Goal: Information Seeking & Learning: Check status

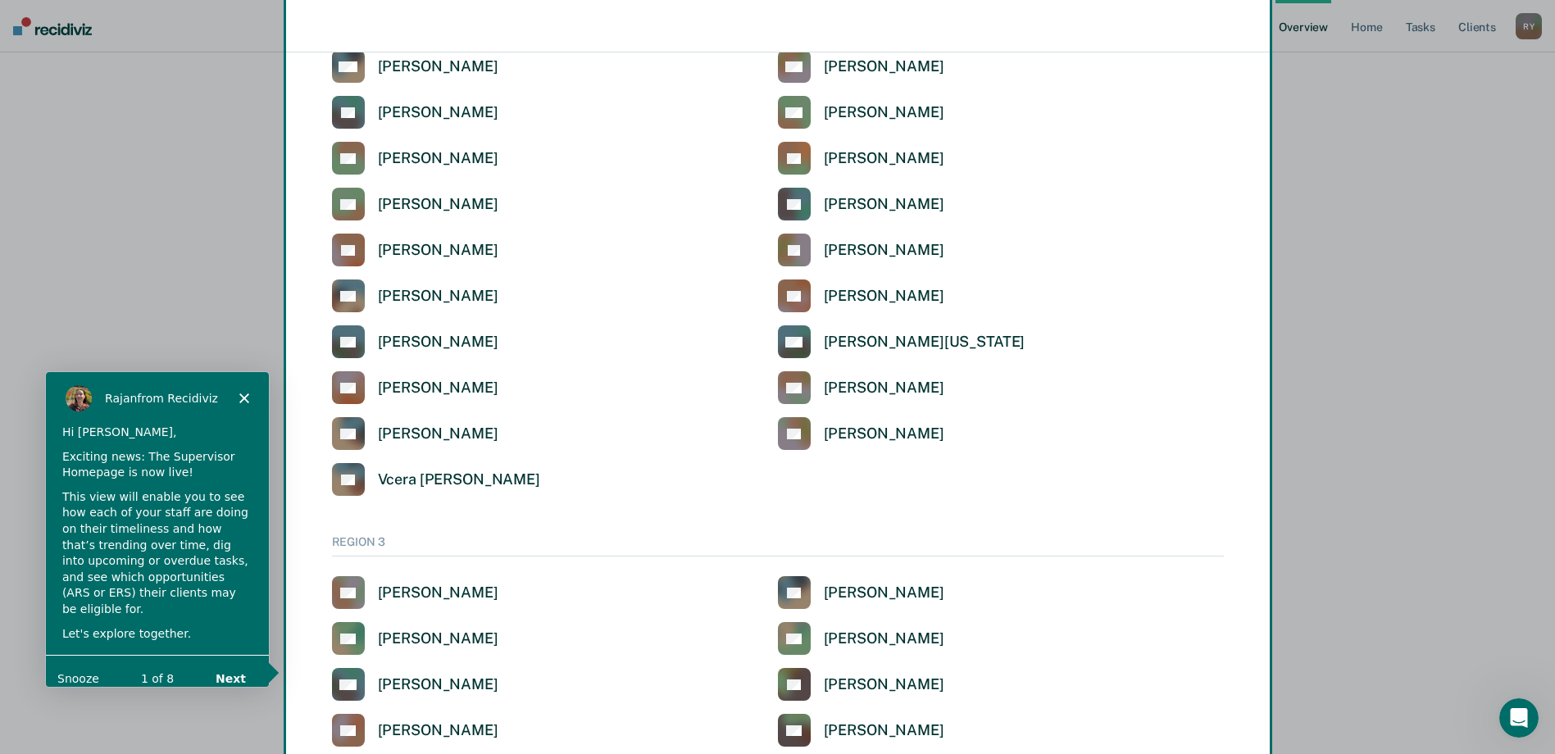
scroll to position [2296, 0]
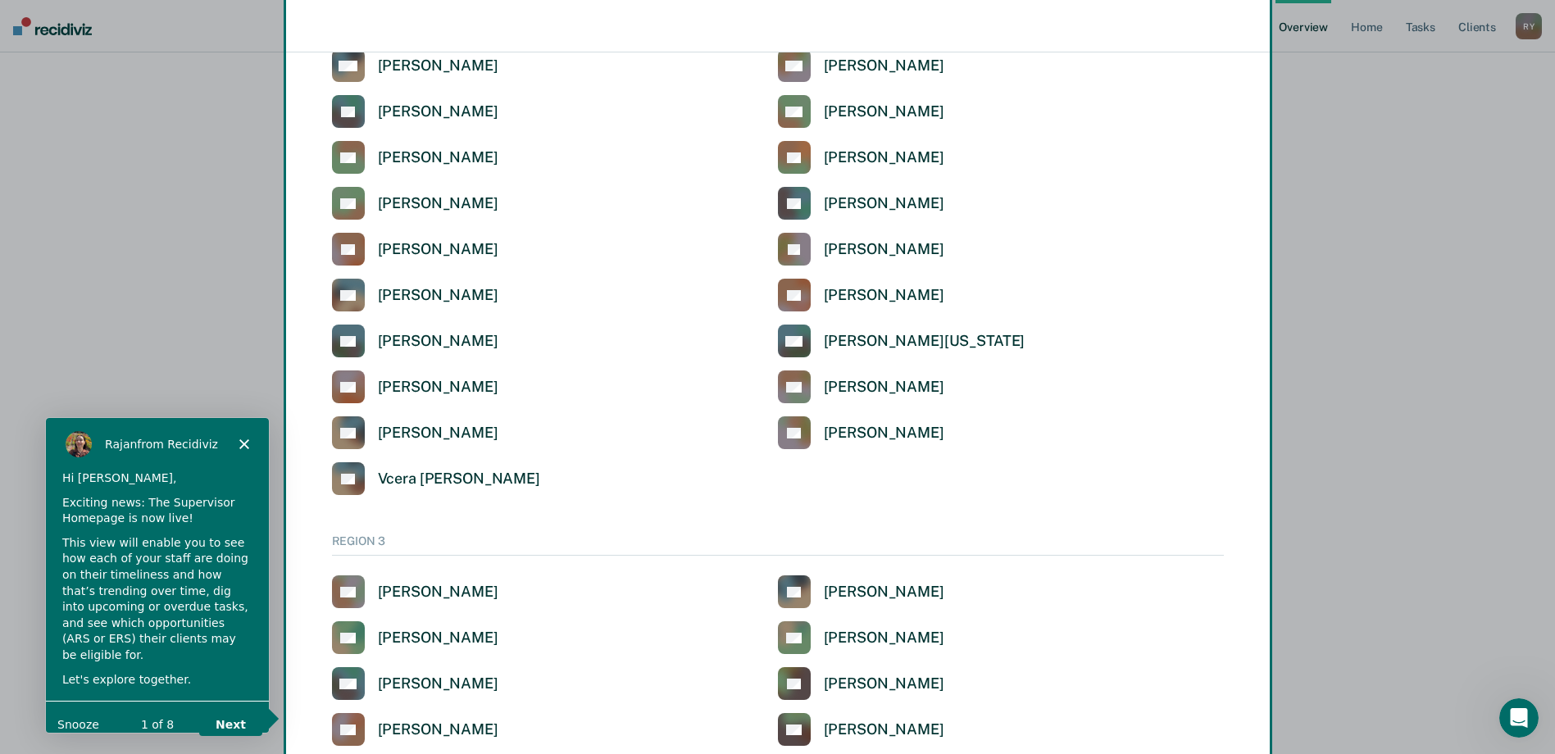
click at [353, 246] on div "Product tour overlay" at bounding box center [777, 377] width 1555 height 754
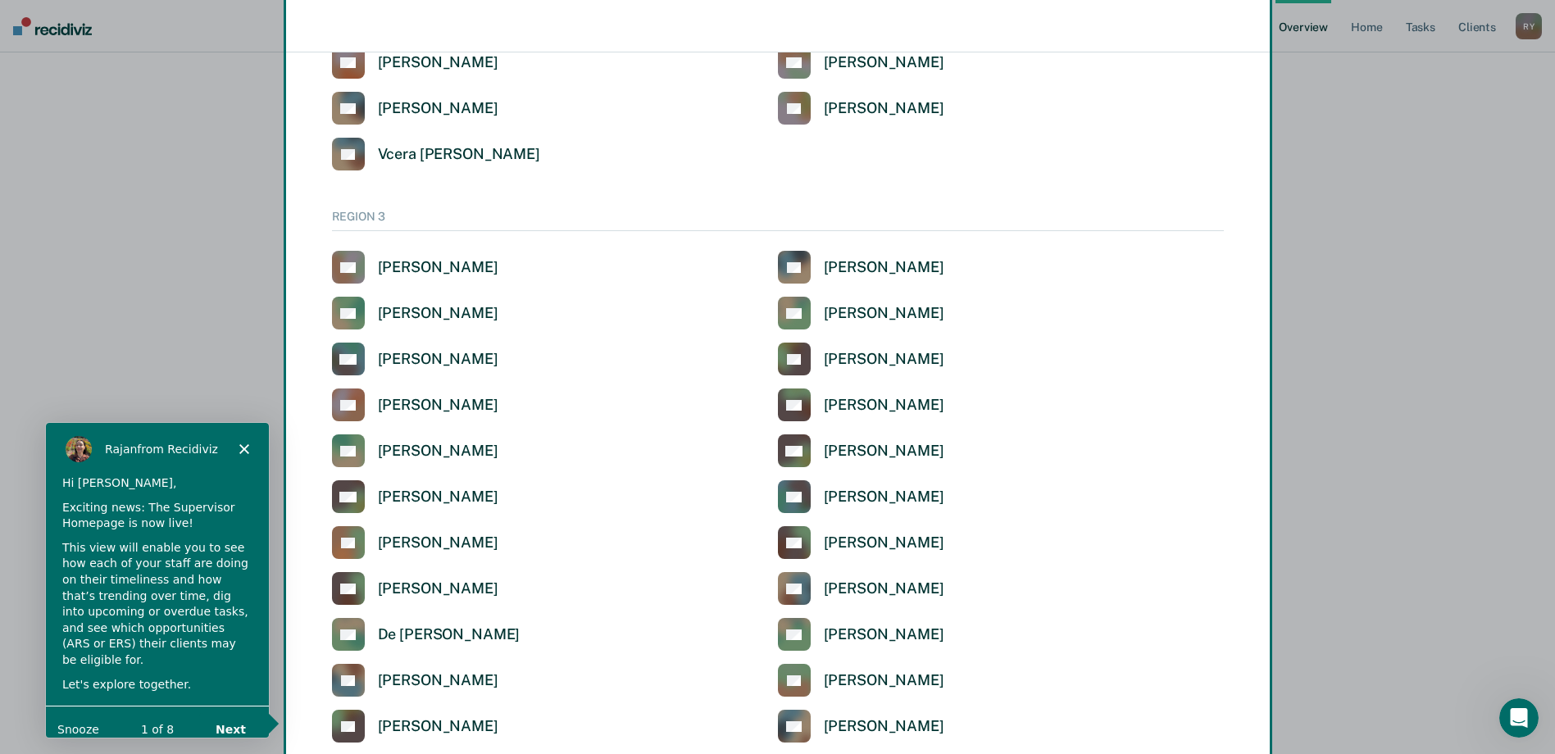
scroll to position [2380, 0]
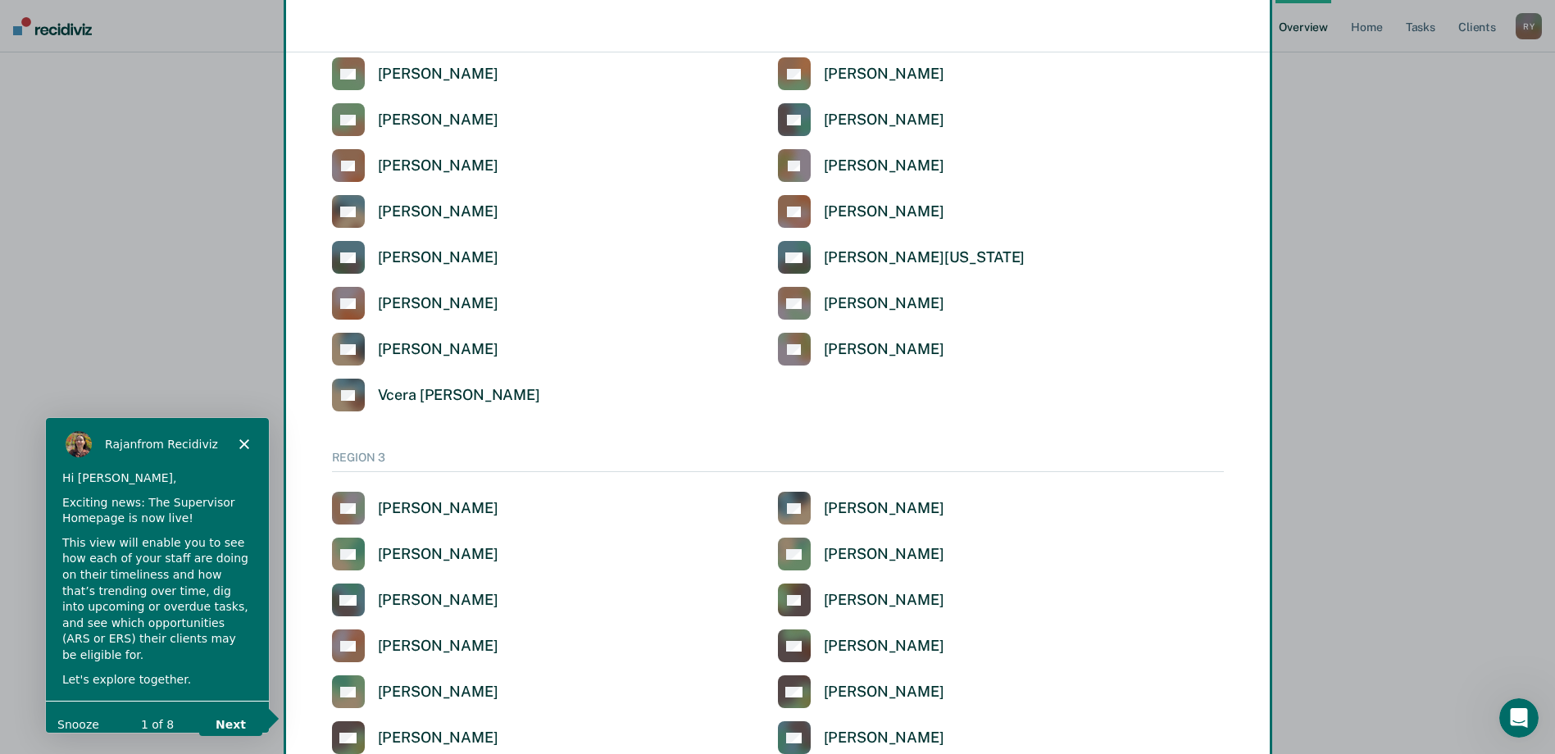
click at [421, 162] on div "Product tour overlay" at bounding box center [777, 377] width 1555 height 754
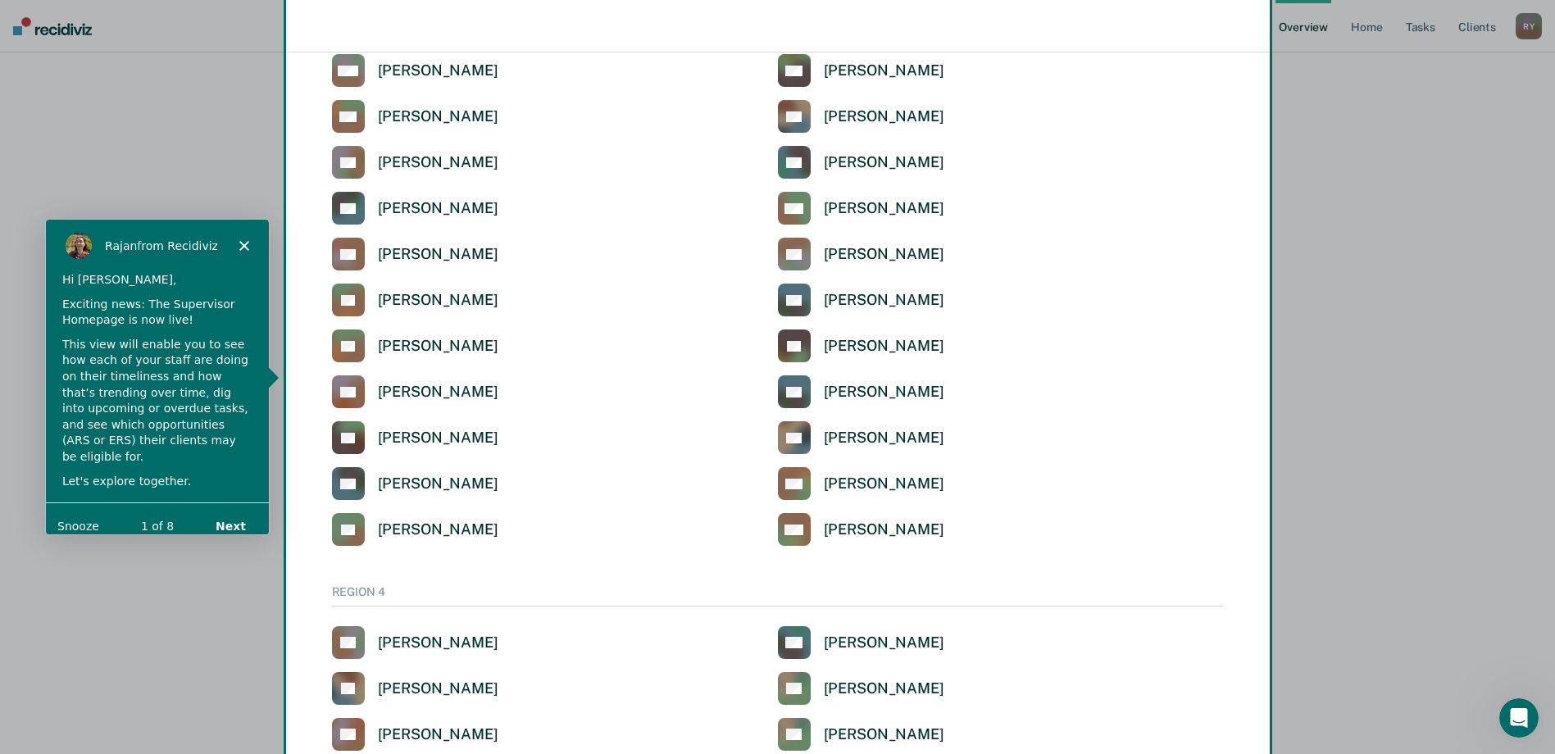
scroll to position [3691, 0]
click at [230, 509] on button "Next" at bounding box center [229, 524] width 63 height 34
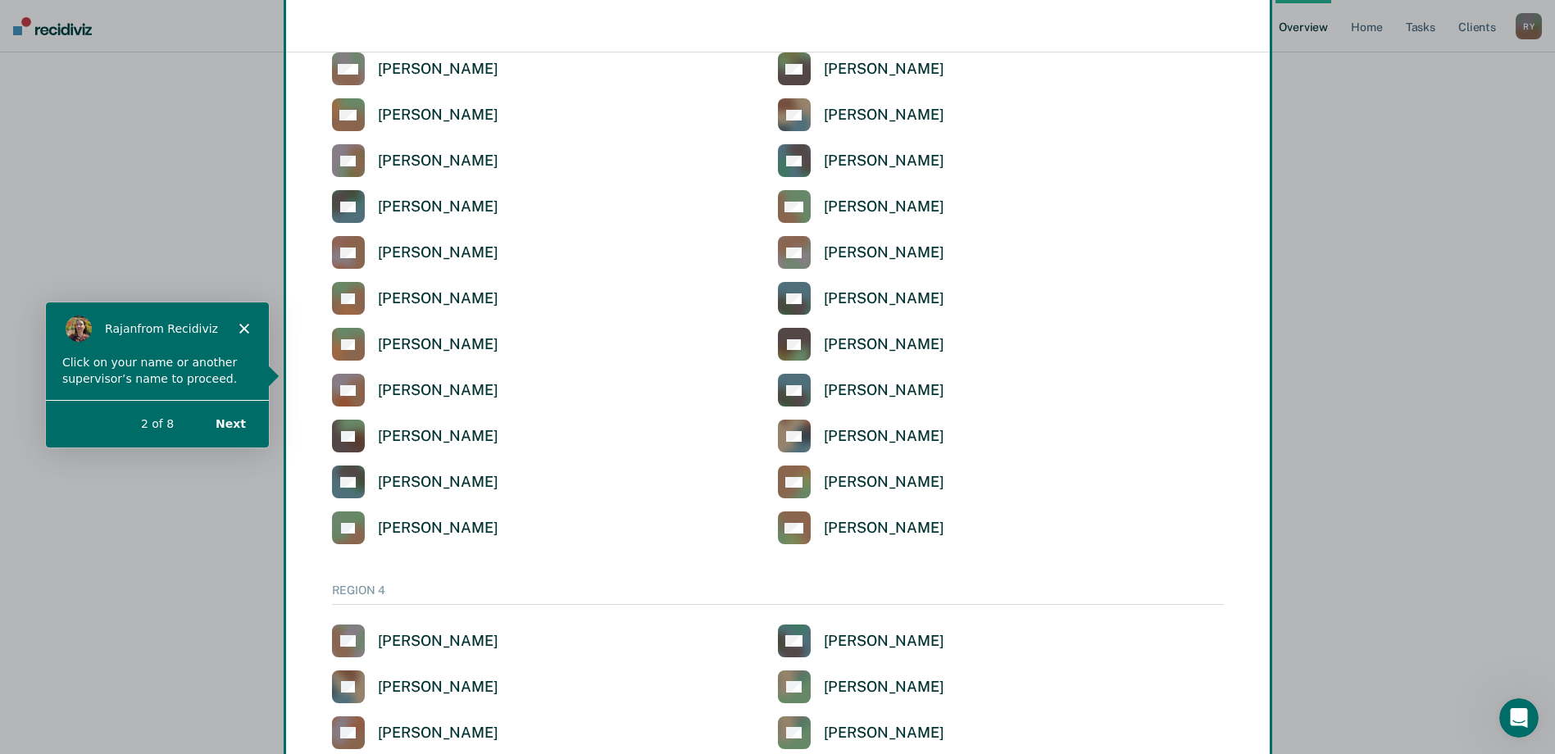
scroll to position [0, 0]
click at [226, 418] on button "Next" at bounding box center [229, 423] width 63 height 34
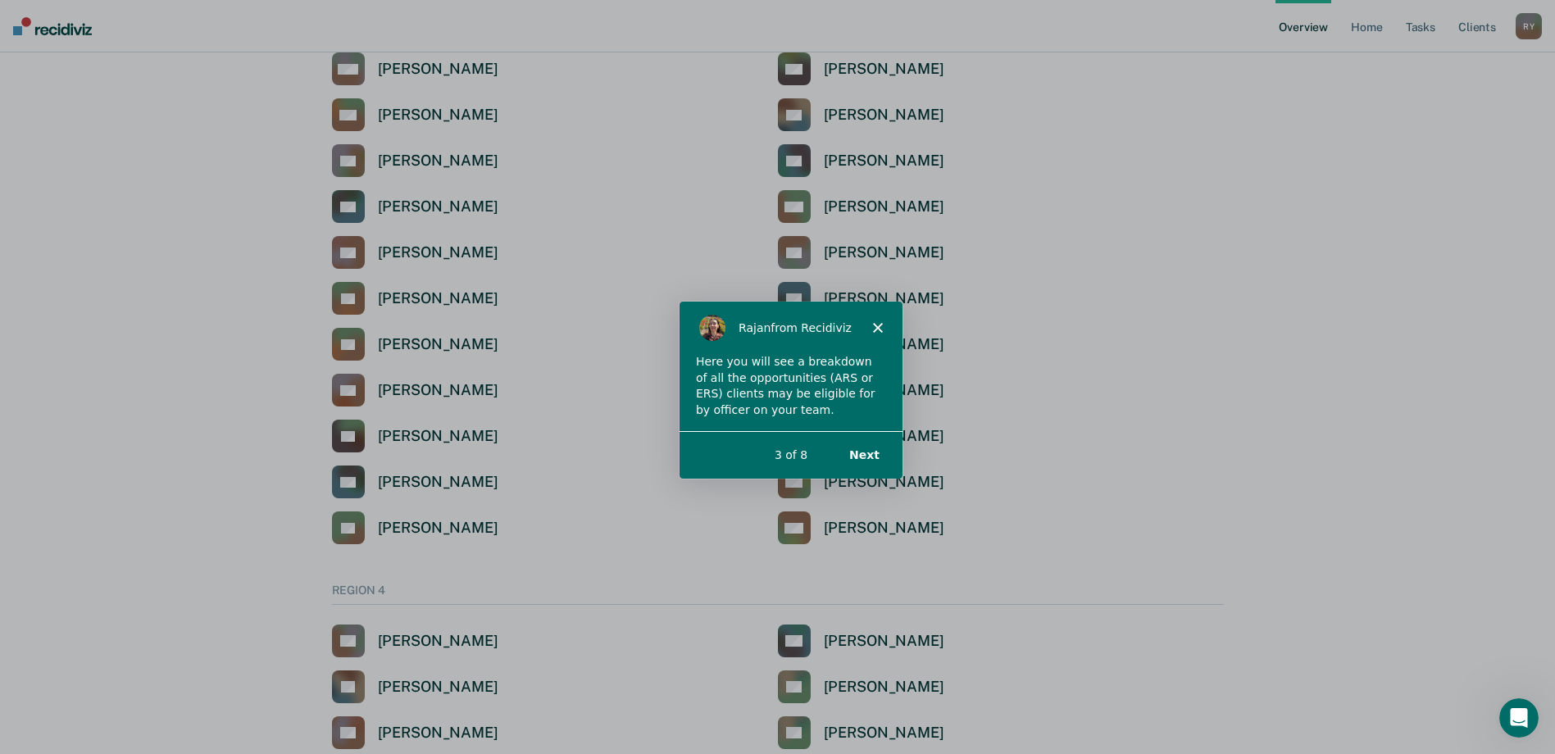
click at [873, 327] on icon "Close" at bounding box center [877, 326] width 10 height 10
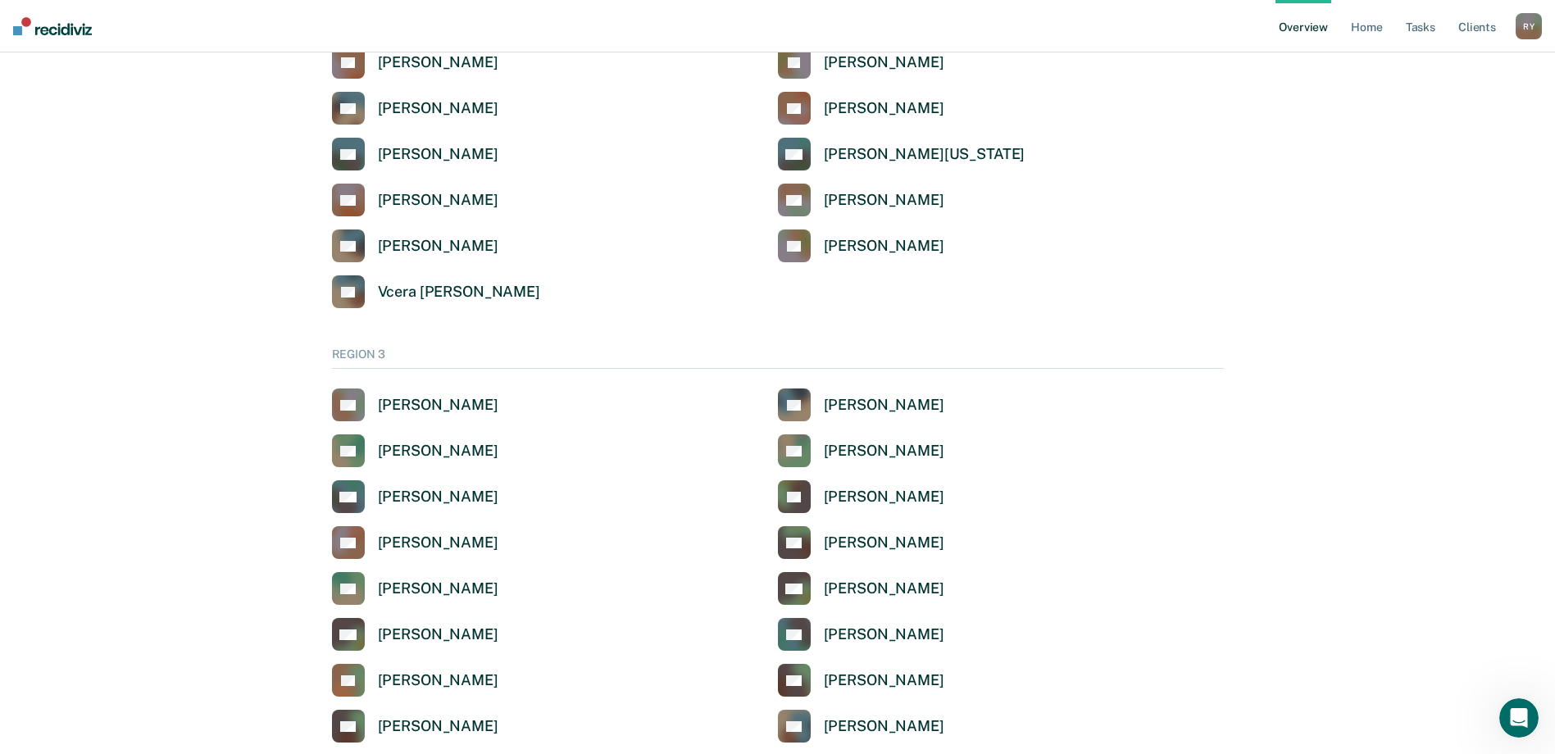
scroll to position [2380, 0]
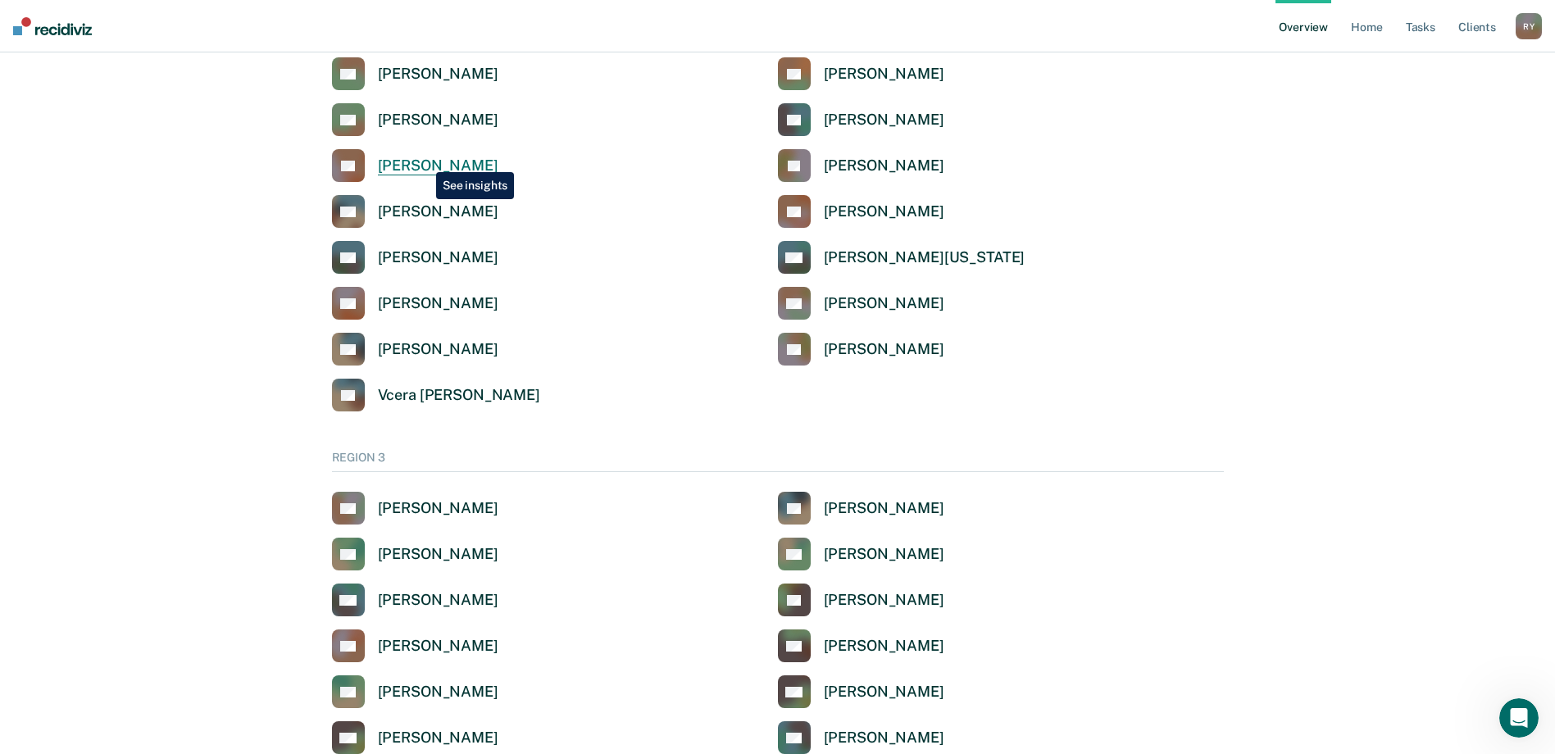
click at [424, 160] on div "Regina Young" at bounding box center [438, 166] width 121 height 19
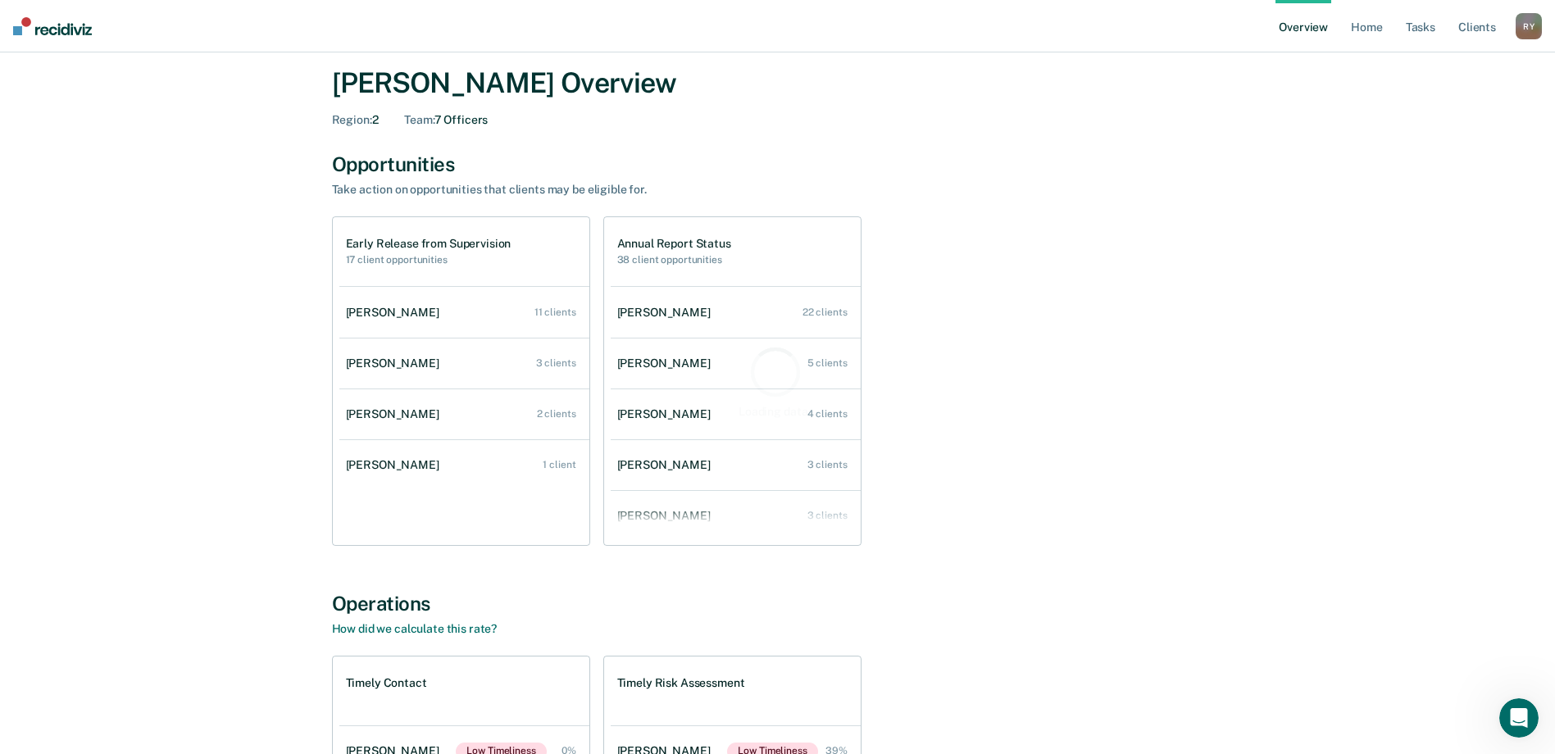
scroll to position [82, 0]
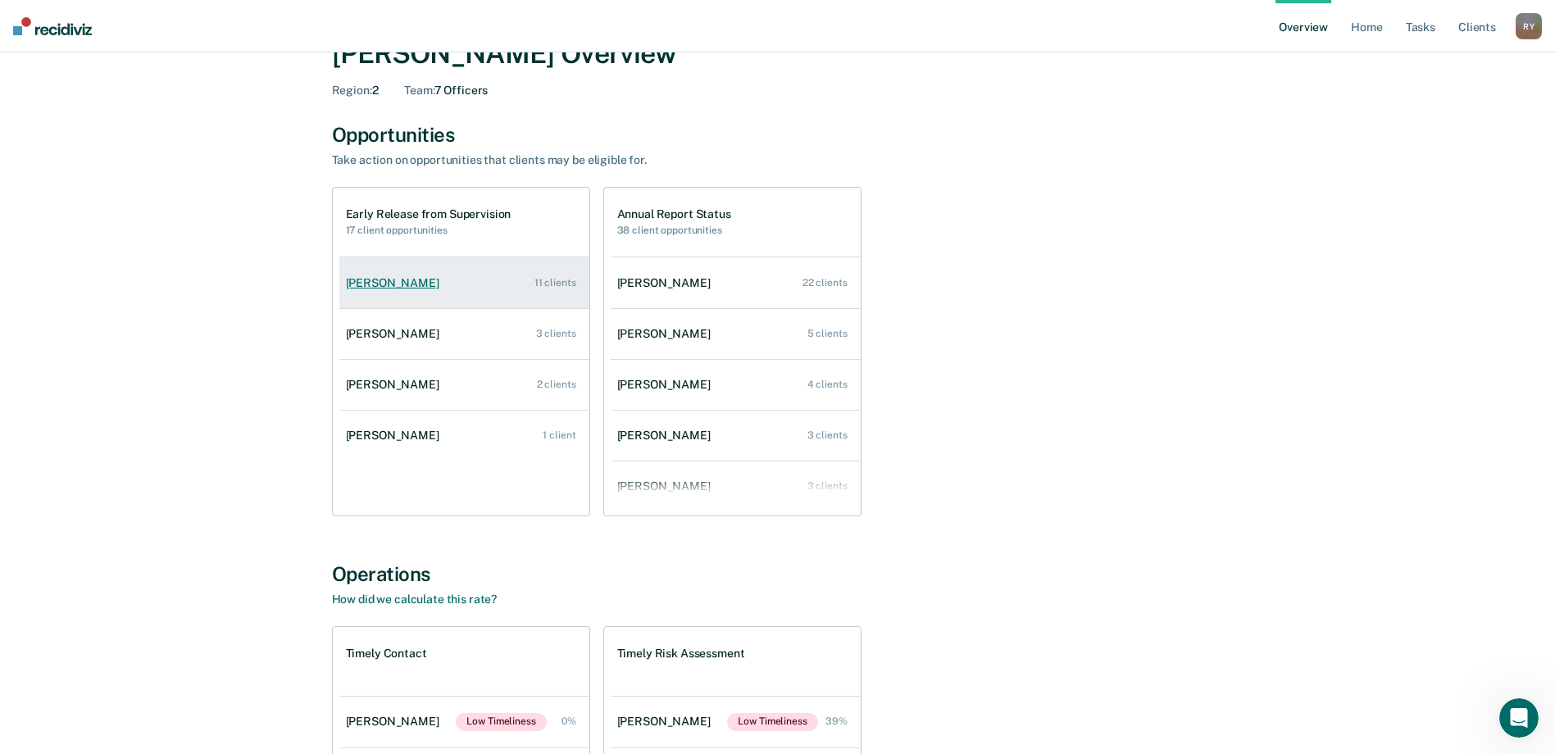
click at [395, 282] on div "Akia Smith" at bounding box center [396, 283] width 100 height 14
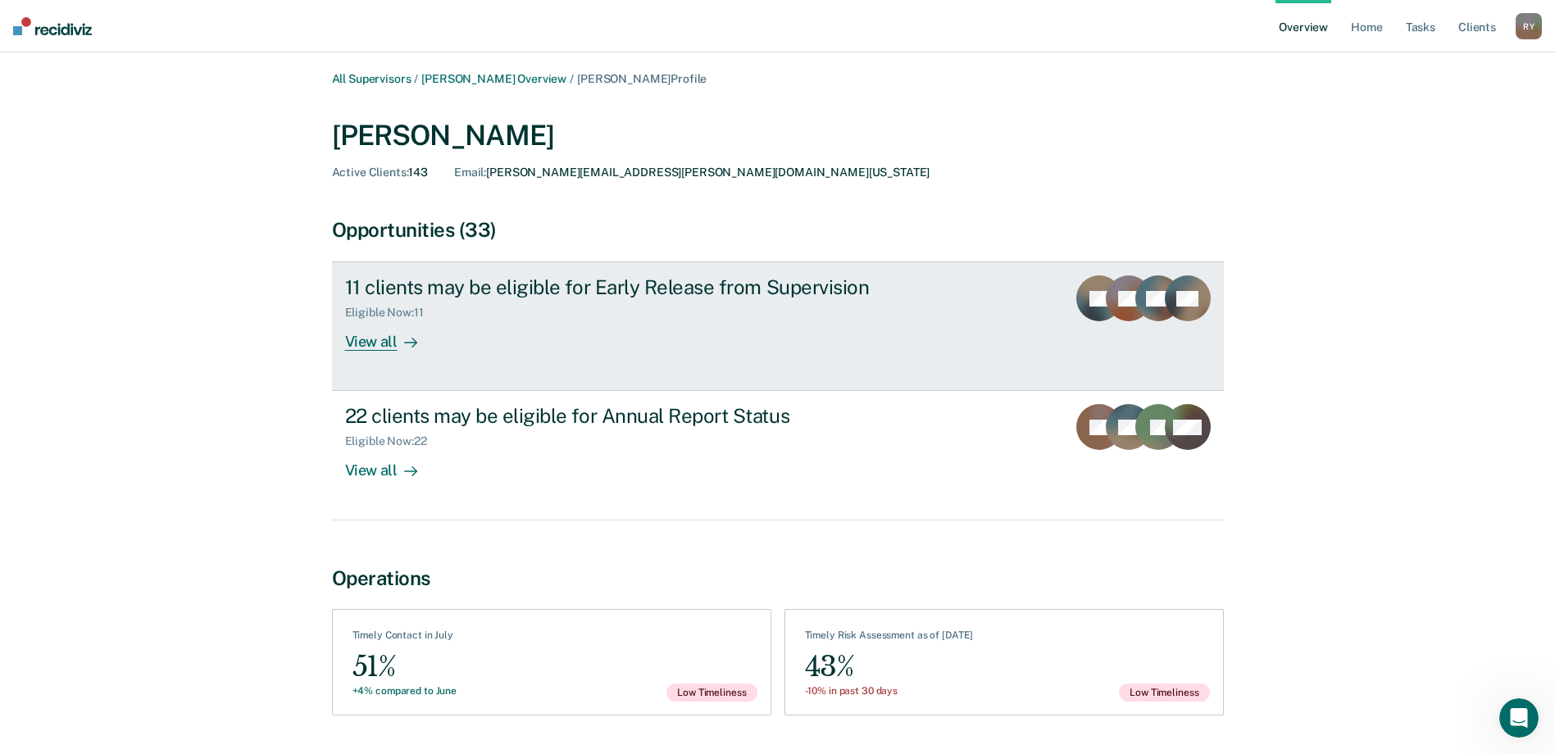
click at [379, 341] on div "View all" at bounding box center [391, 336] width 92 height 32
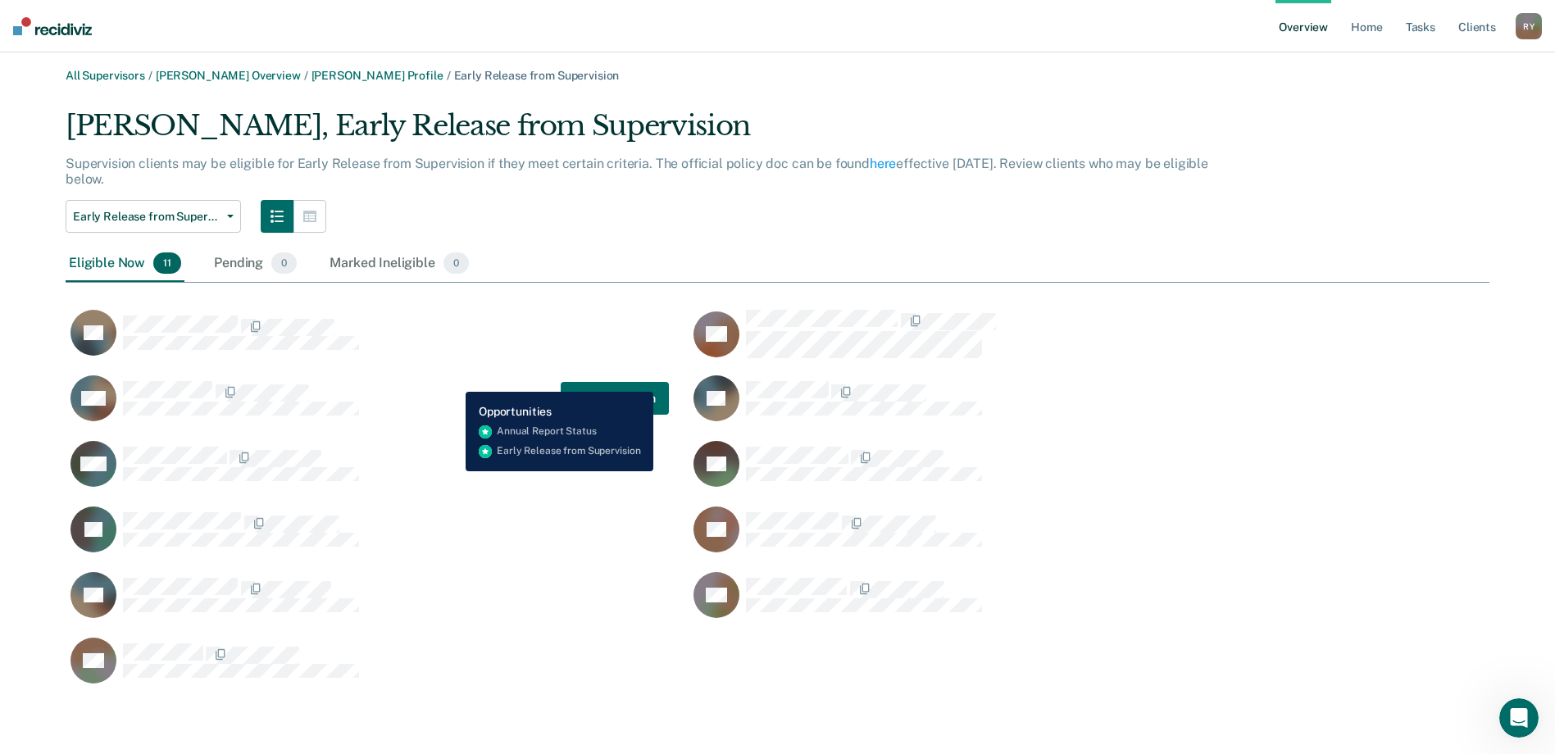
scroll to position [4, 0]
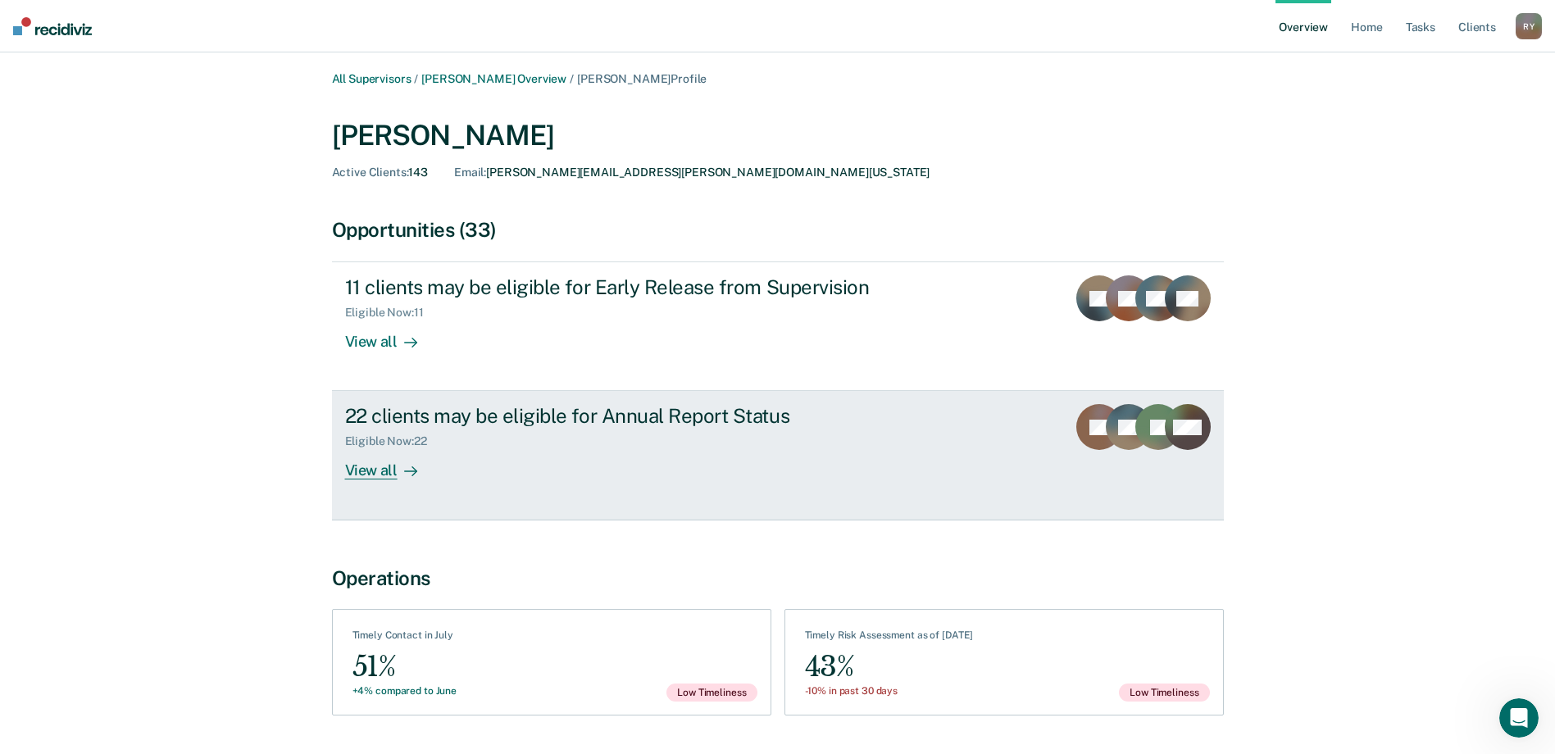
click at [379, 468] on div "View all" at bounding box center [391, 465] width 92 height 32
